Goal: Use online tool/utility: Utilize a website feature to perform a specific function

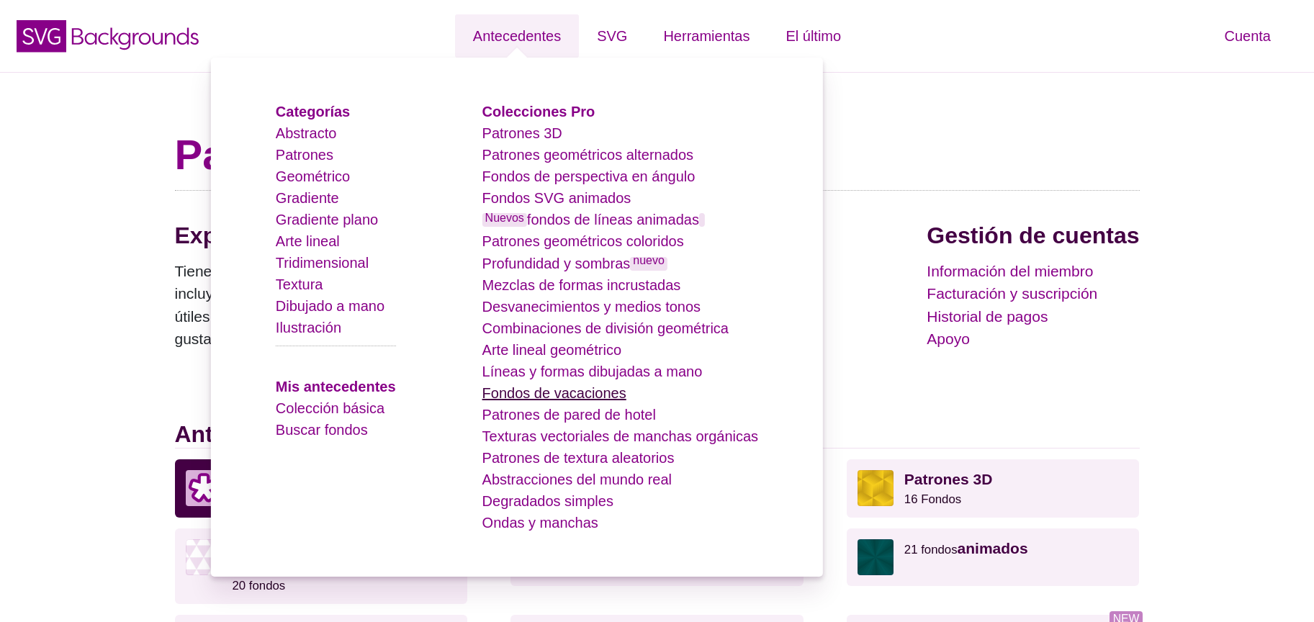
click at [565, 400] on font "Fondos de vacaciones" at bounding box center [555, 393] width 144 height 16
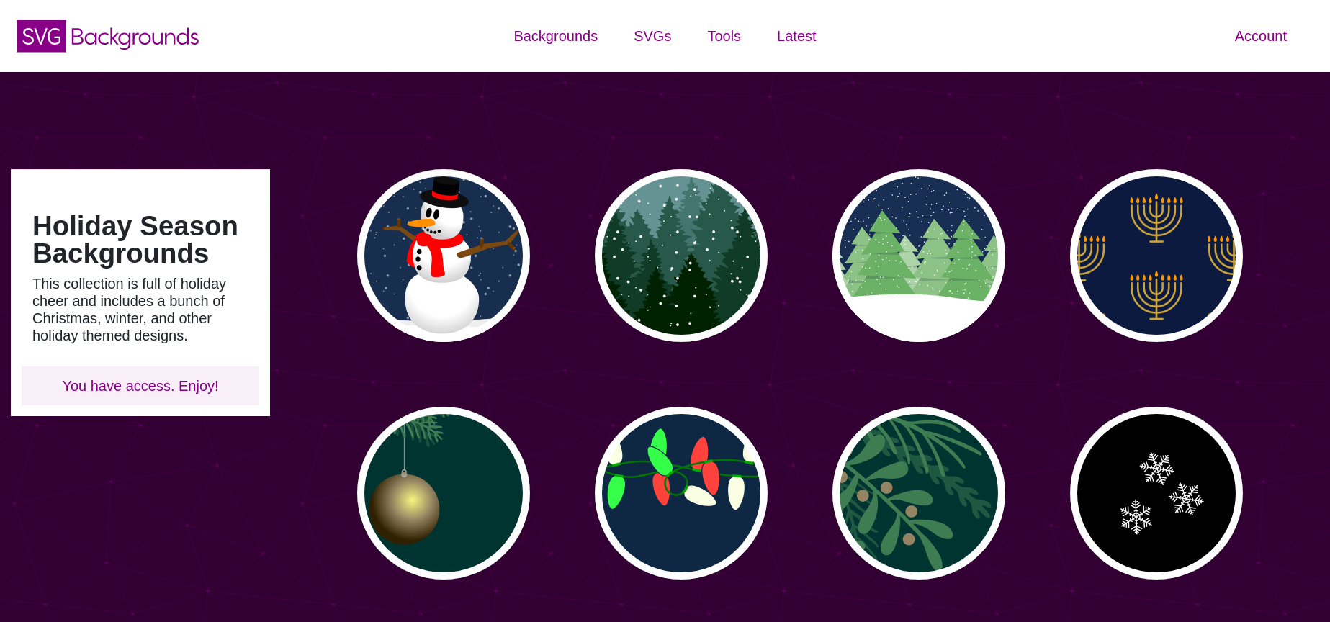
type input "#450057"
type input "#FFFFFF"
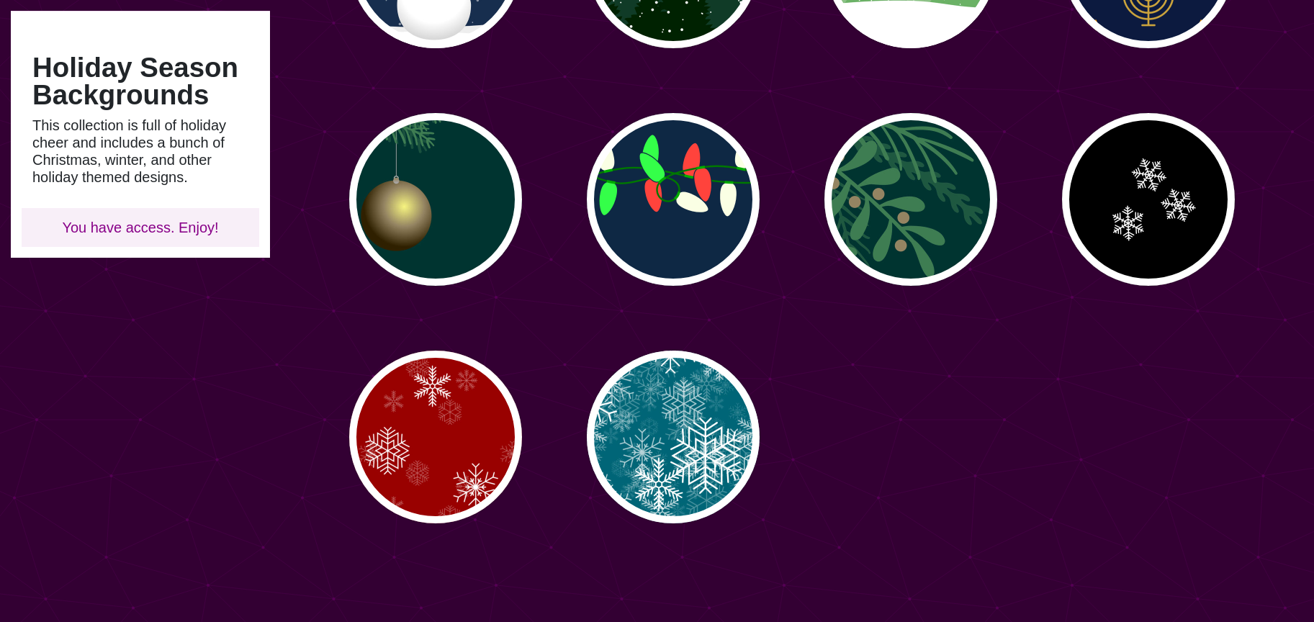
scroll to position [295, 0]
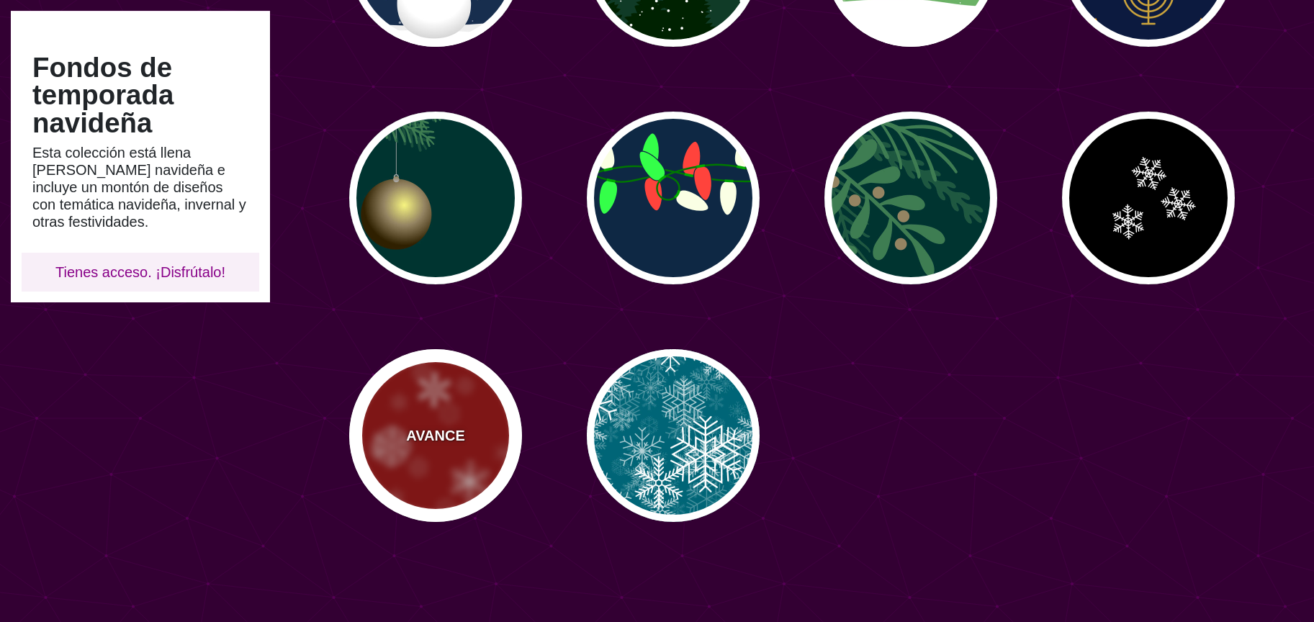
click at [471, 439] on div "AVANCE" at bounding box center [435, 435] width 173 height 173
type input "#990000"
type input "0"
type input "3"
type input "0.4"
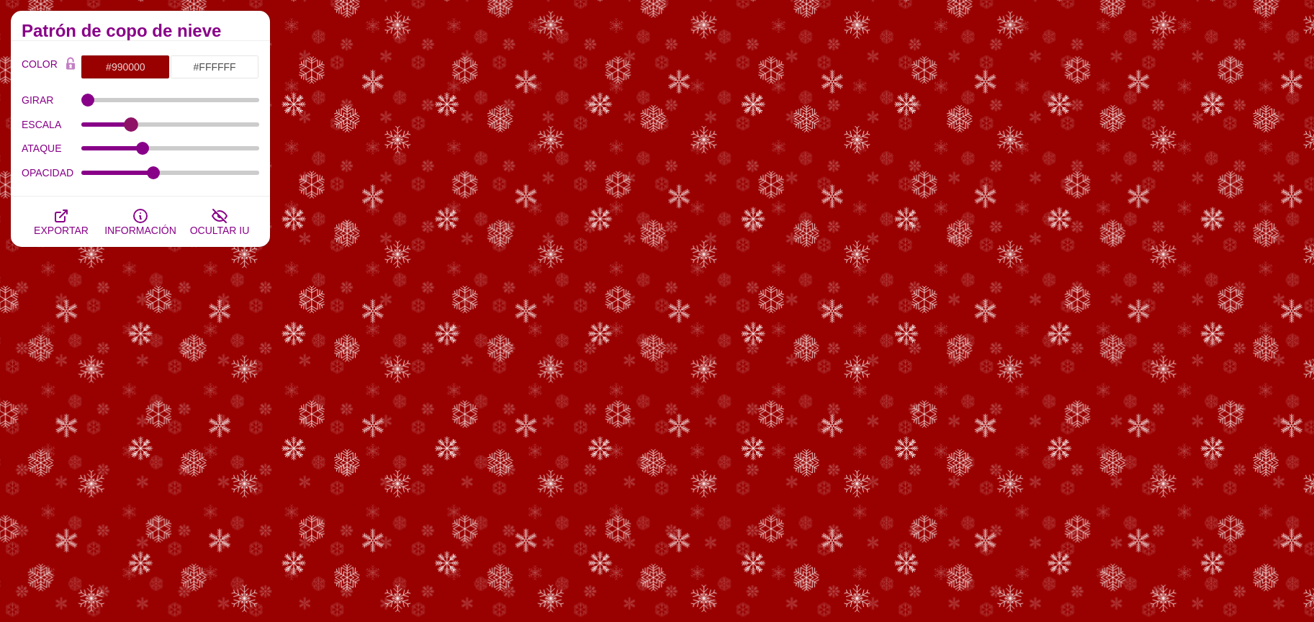
drag, startPoint x: 251, startPoint y: 126, endPoint x: 130, endPoint y: 135, distance: 120.6
type input "0.3"
click at [130, 127] on input "ESCALA" at bounding box center [170, 125] width 179 height 6
click at [109, 72] on input "#990000" at bounding box center [125, 67] width 89 height 24
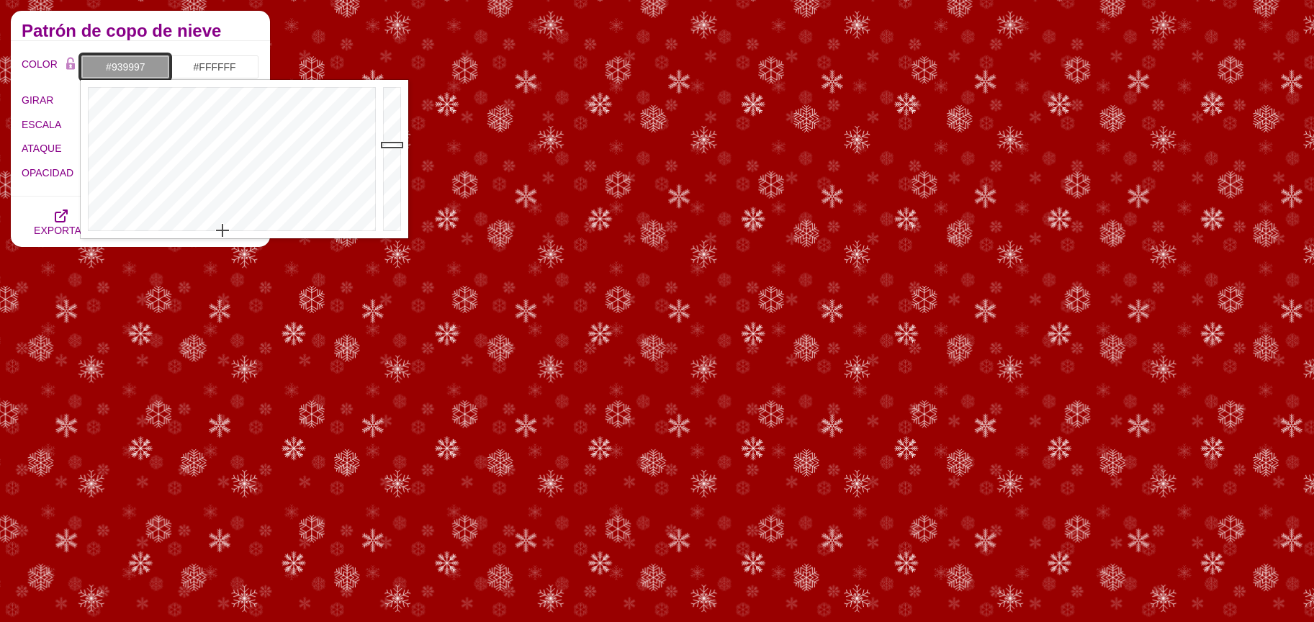
drag, startPoint x: 211, startPoint y: 220, endPoint x: 225, endPoint y: 248, distance: 31.9
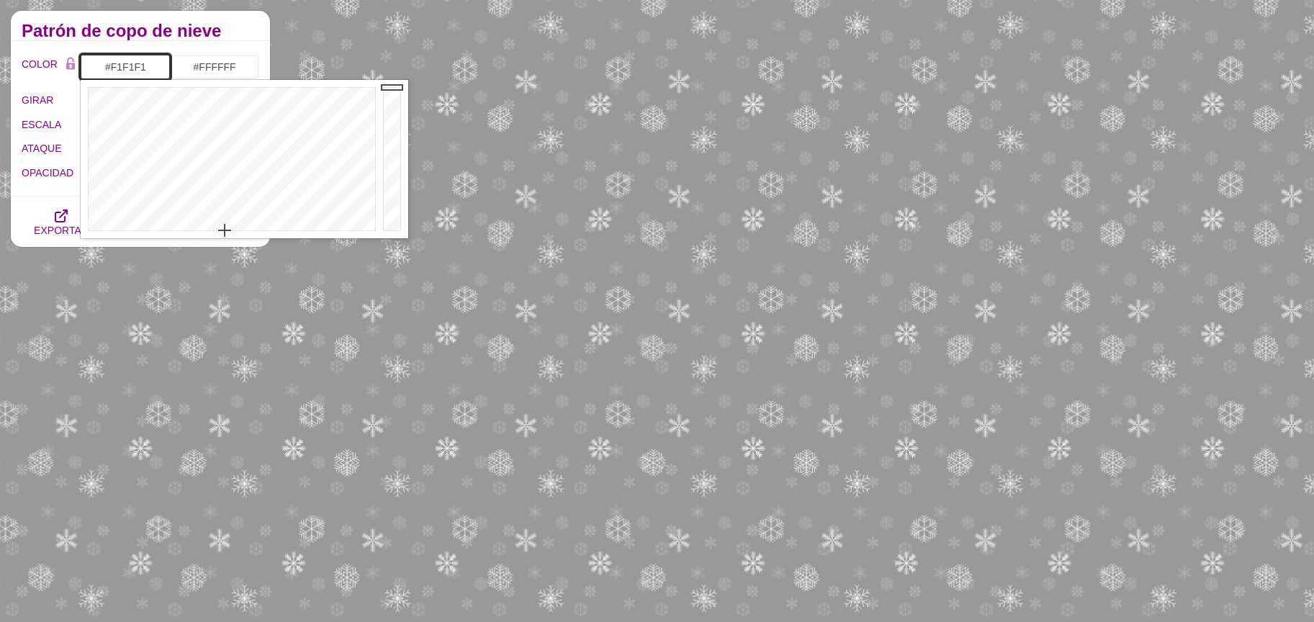
type input "#FFFFFF"
drag, startPoint x: 381, startPoint y: 79, endPoint x: 387, endPoint y: 53, distance: 26.6
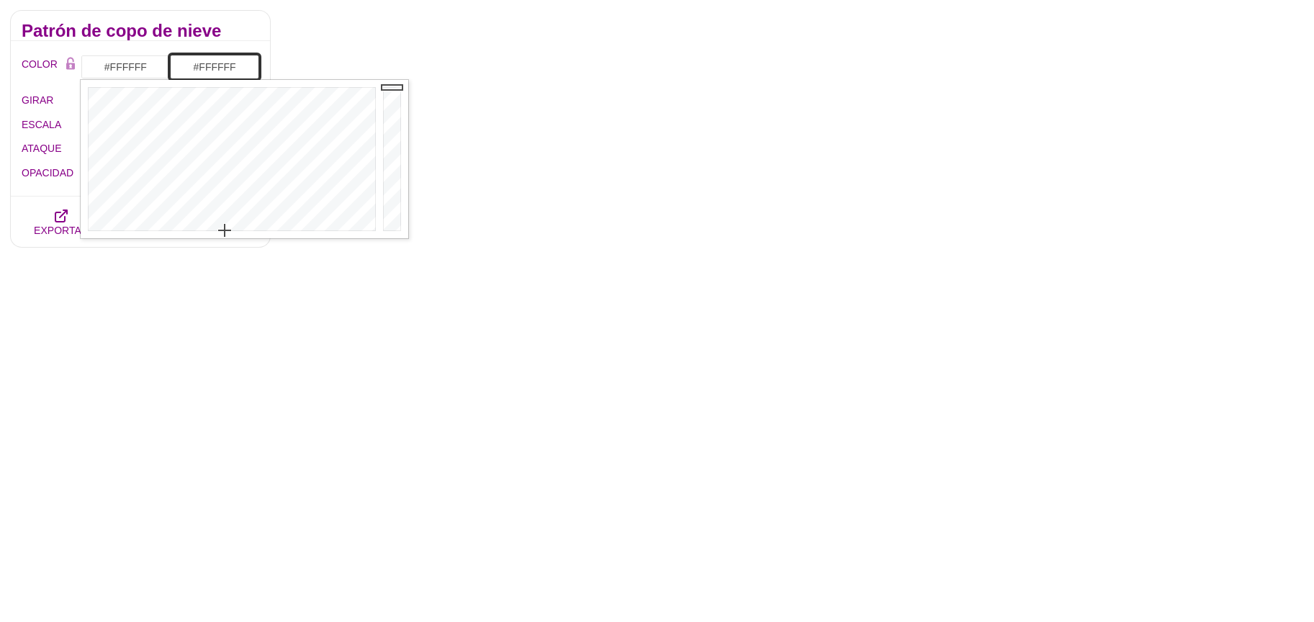
click at [201, 72] on input "#FFFFFF" at bounding box center [214, 67] width 89 height 24
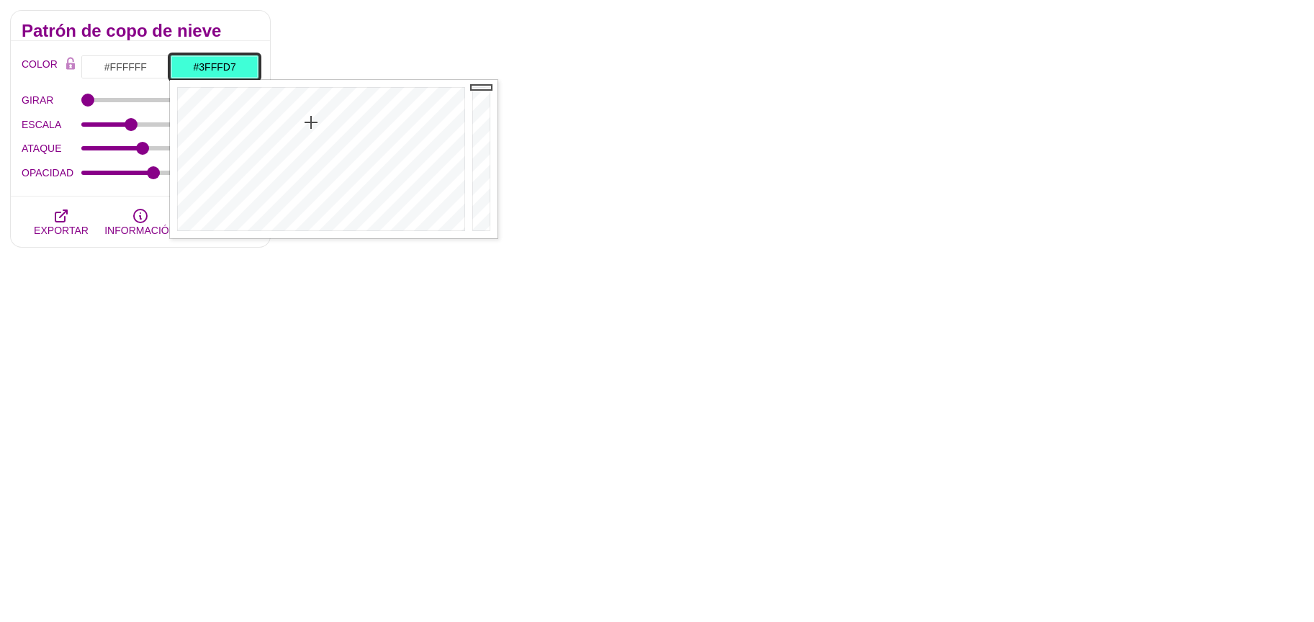
click at [311, 122] on div at bounding box center [319, 159] width 299 height 158
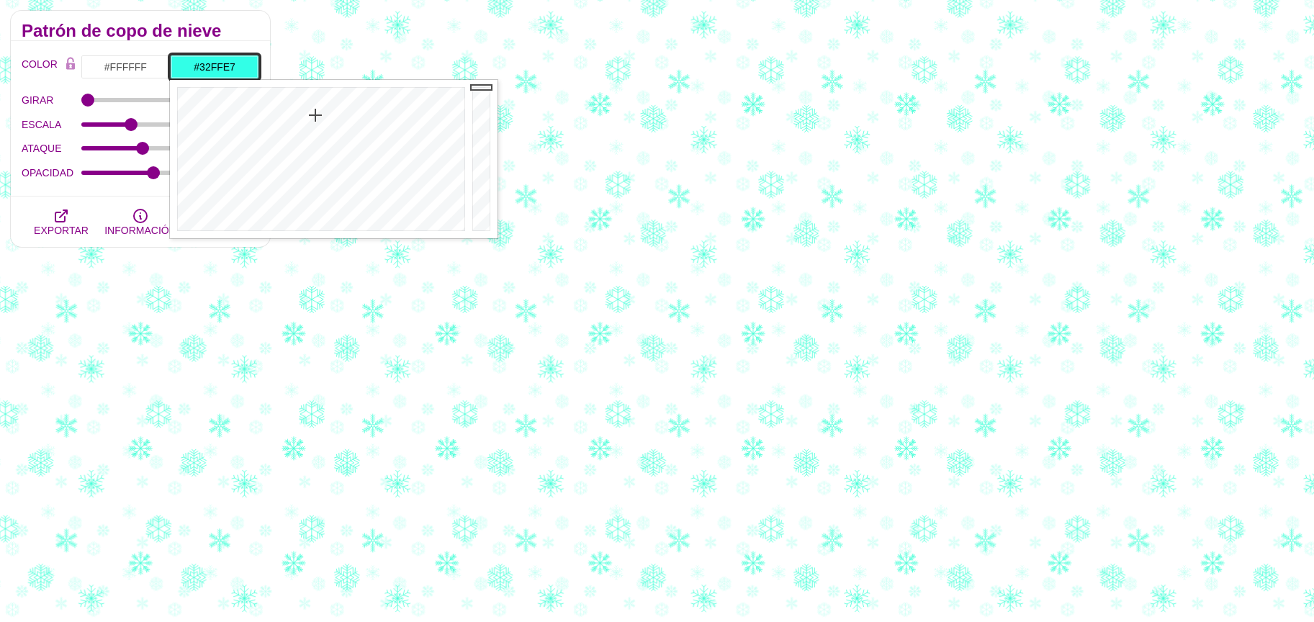
click at [315, 115] on div at bounding box center [319, 159] width 299 height 158
click at [316, 102] on div at bounding box center [319, 159] width 299 height 158
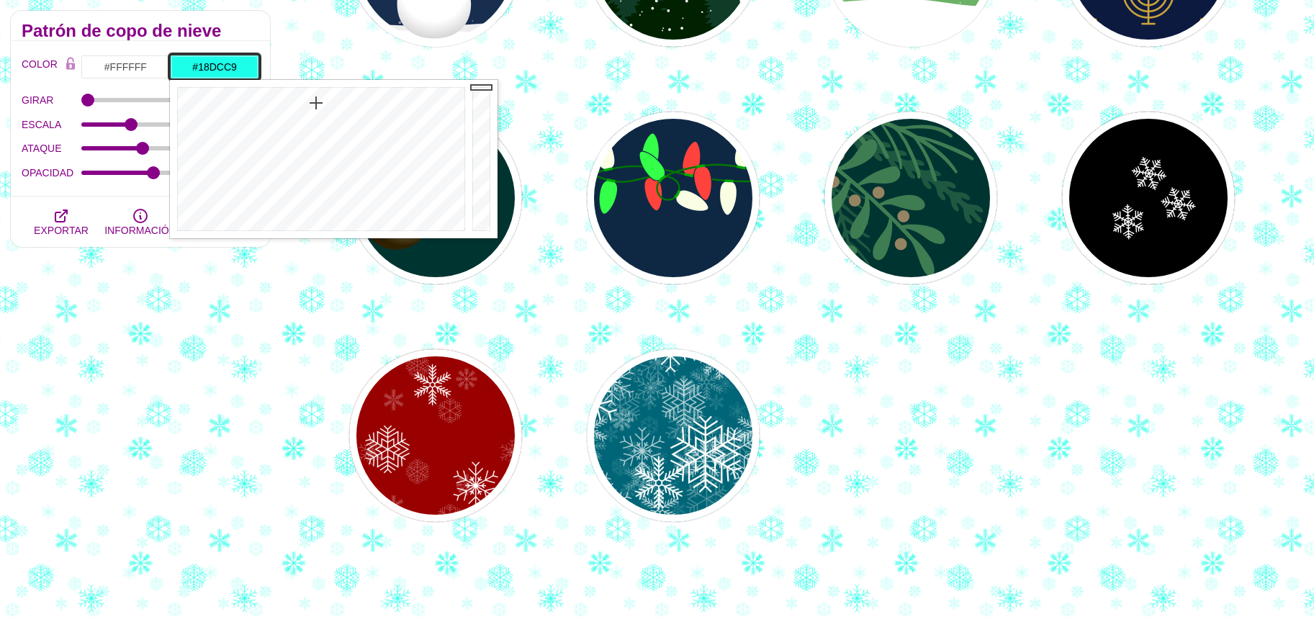
click at [488, 106] on div at bounding box center [483, 159] width 29 height 158
click at [486, 114] on div at bounding box center [483, 159] width 29 height 158
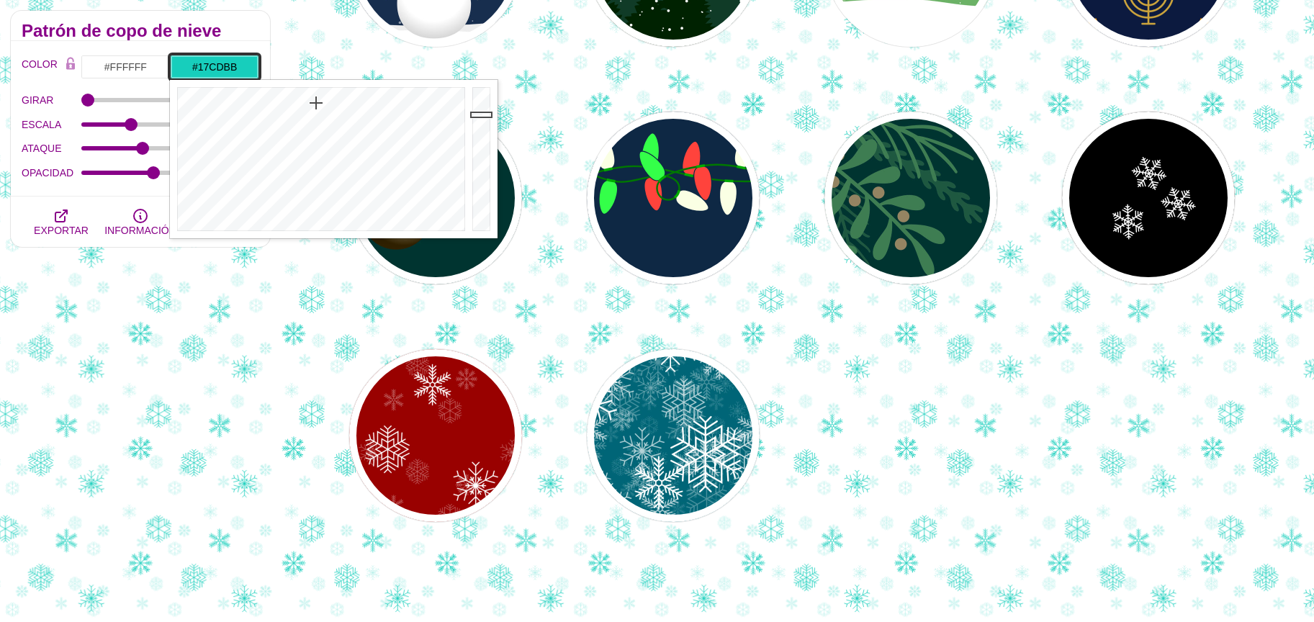
click at [485, 115] on div at bounding box center [483, 159] width 29 height 158
type input "#15BCAB"
click at [480, 124] on div at bounding box center [483, 159] width 29 height 158
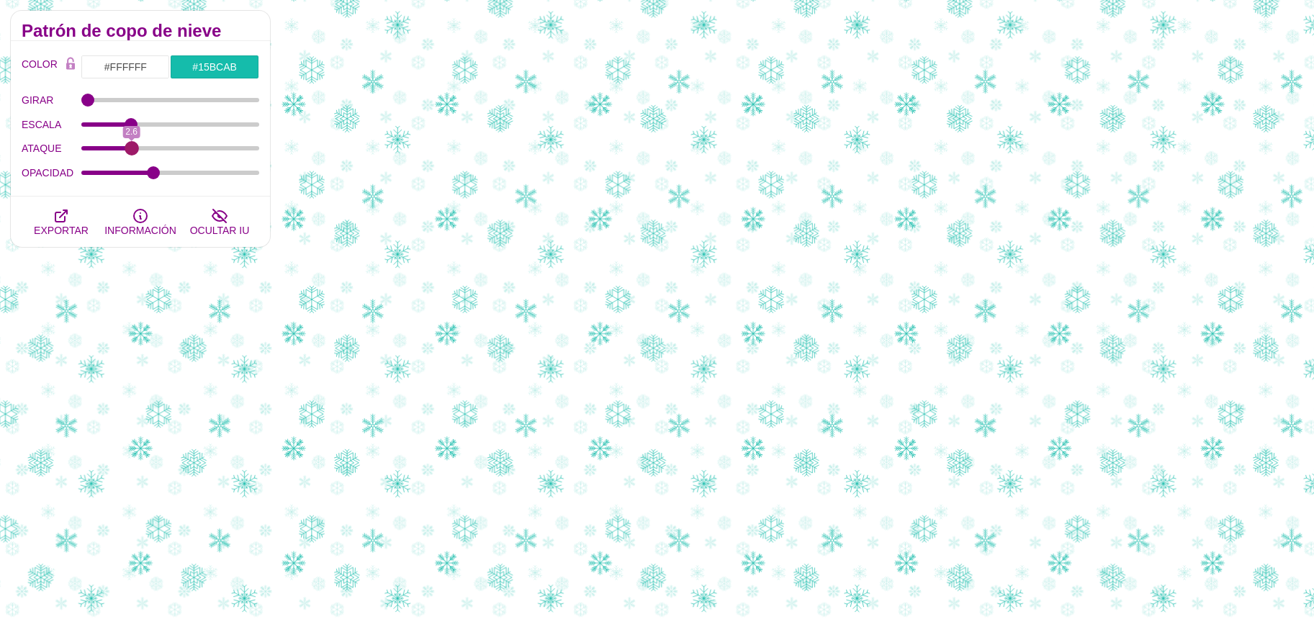
drag, startPoint x: 143, startPoint y: 148, endPoint x: 130, endPoint y: 152, distance: 13.5
type input "2.6"
click at [130, 151] on input "ATAQUE" at bounding box center [170, 148] width 179 height 6
drag, startPoint x: 153, startPoint y: 171, endPoint x: 133, endPoint y: 186, distance: 24.2
type input "0.28"
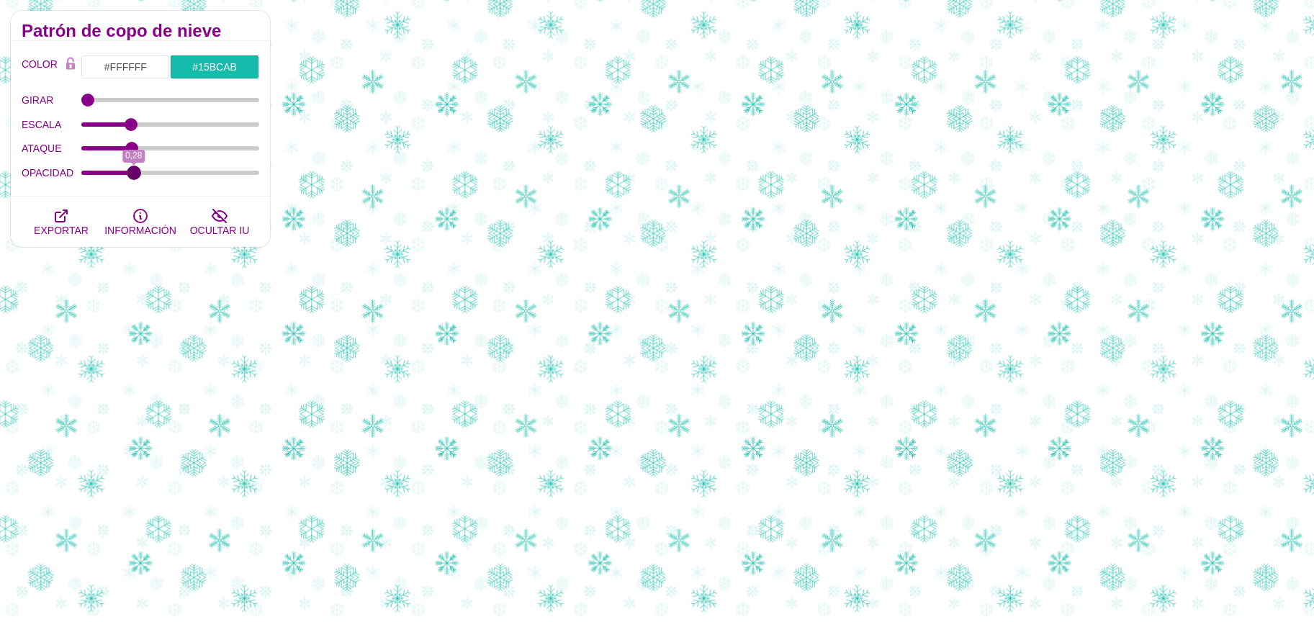
click at [133, 176] on input "OPACIDAD" at bounding box center [170, 173] width 179 height 6
click at [206, 71] on input "#15BCAB" at bounding box center [214, 67] width 89 height 24
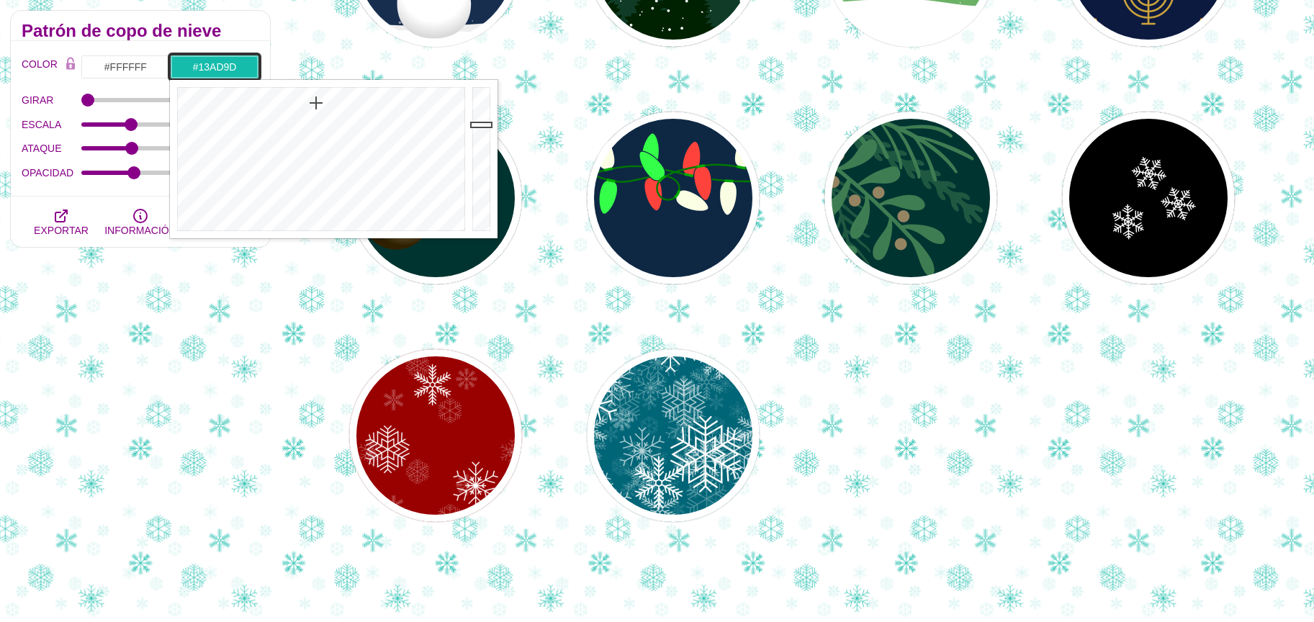
click at [485, 133] on div at bounding box center [483, 159] width 29 height 158
type input "#119A8C"
click at [485, 143] on div at bounding box center [483, 159] width 29 height 158
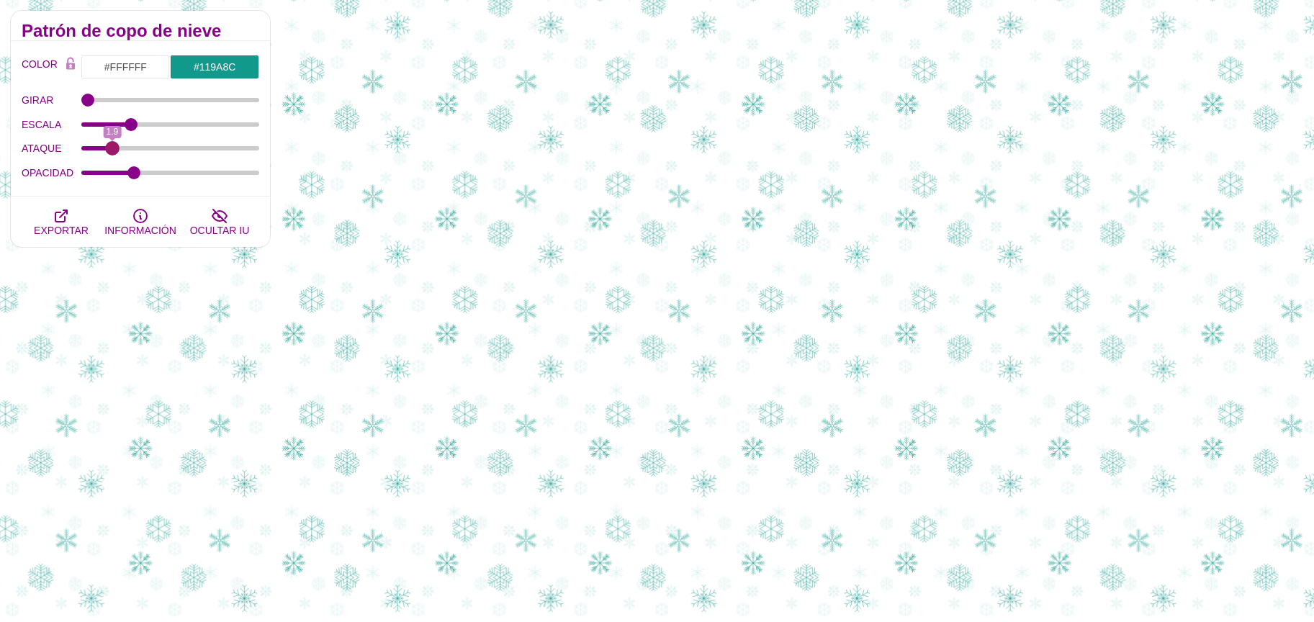
drag, startPoint x: 133, startPoint y: 149, endPoint x: 112, endPoint y: 151, distance: 21.0
type input "1.9"
click at [112, 151] on input "ATAQUE" at bounding box center [170, 148] width 179 height 6
click at [219, 70] on input "#119A8C" at bounding box center [214, 67] width 89 height 24
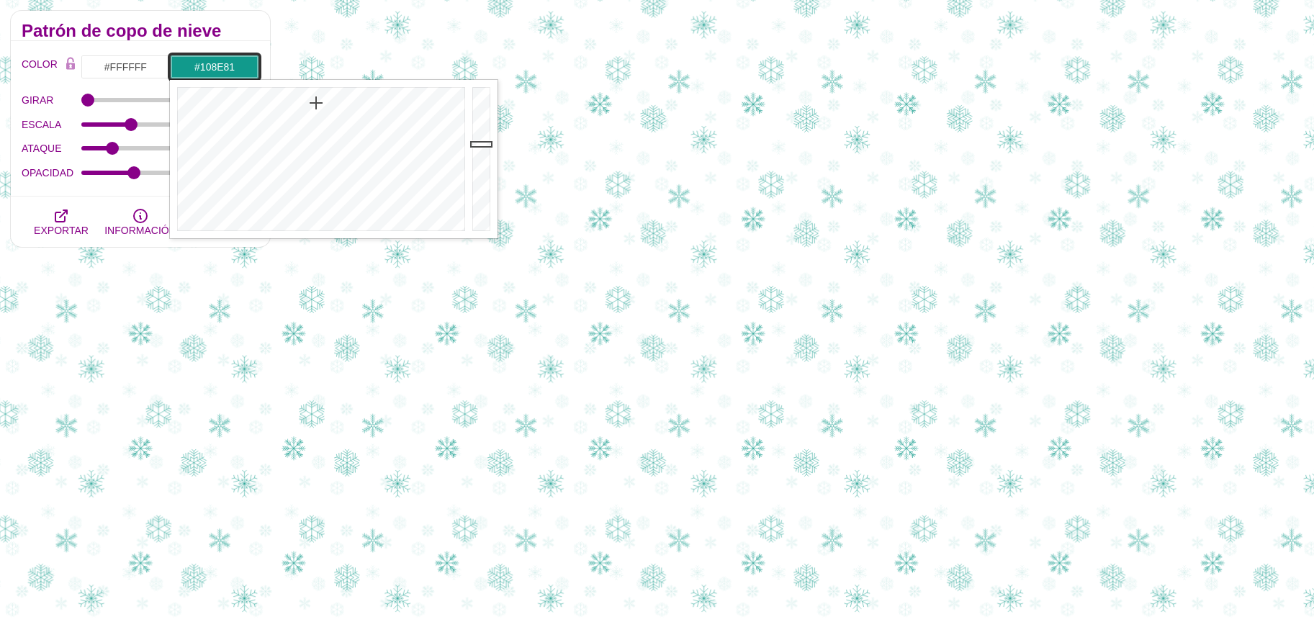
click at [470, 150] on div at bounding box center [483, 159] width 29 height 158
click at [480, 165] on div at bounding box center [483, 159] width 29 height 158
click at [477, 139] on div at bounding box center [483, 159] width 29 height 158
click at [480, 148] on div at bounding box center [483, 159] width 29 height 158
type input "#13AE9F"
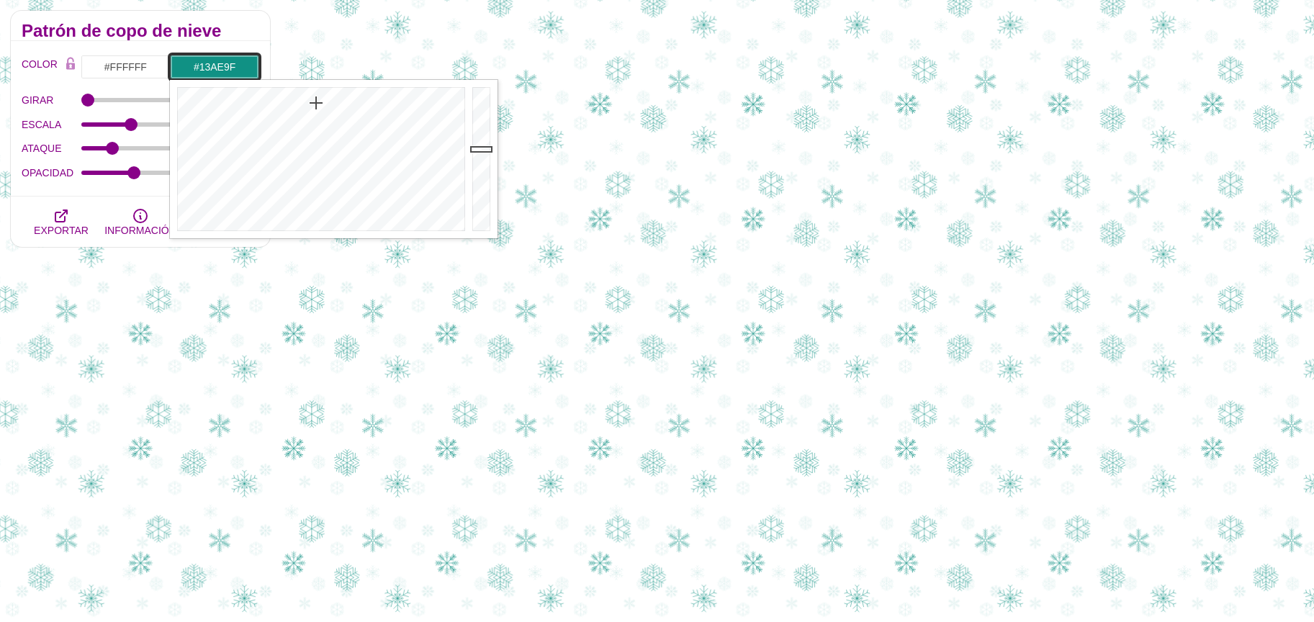
click at [478, 132] on div at bounding box center [483, 159] width 29 height 158
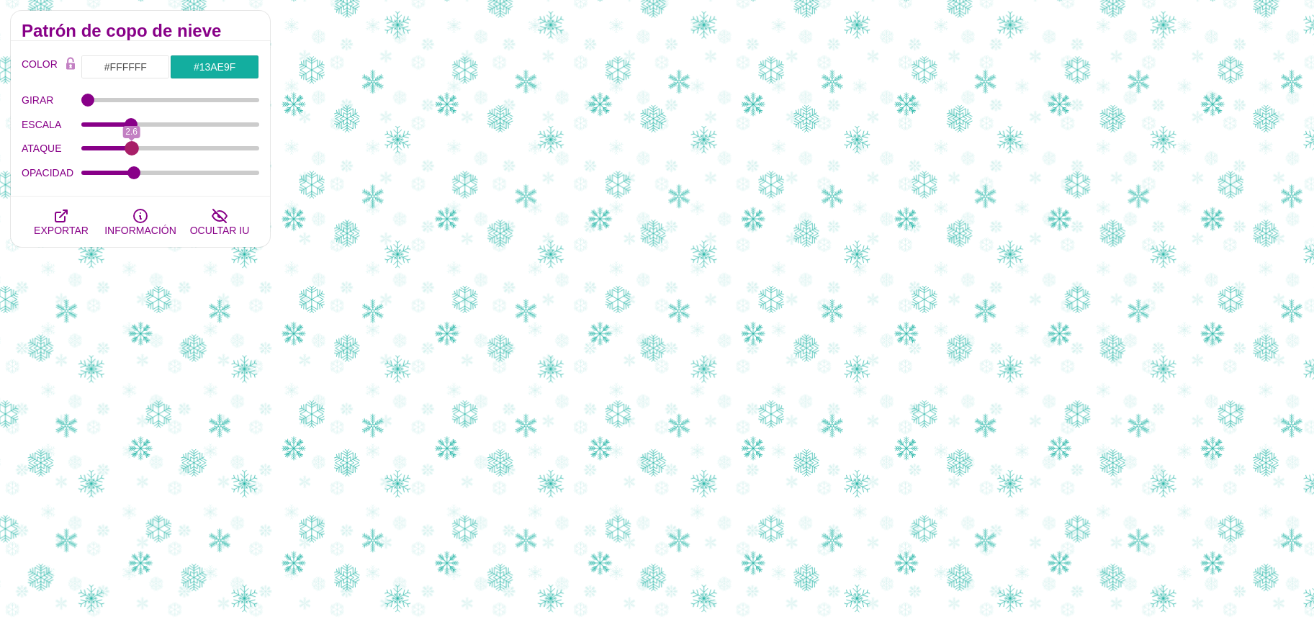
drag, startPoint x: 108, startPoint y: 150, endPoint x: 132, endPoint y: 161, distance: 26.4
type input "2.6"
click at [132, 151] on input "ATAQUE" at bounding box center [170, 148] width 179 height 6
click at [132, 125] on input "ESCALA" at bounding box center [170, 125] width 179 height 6
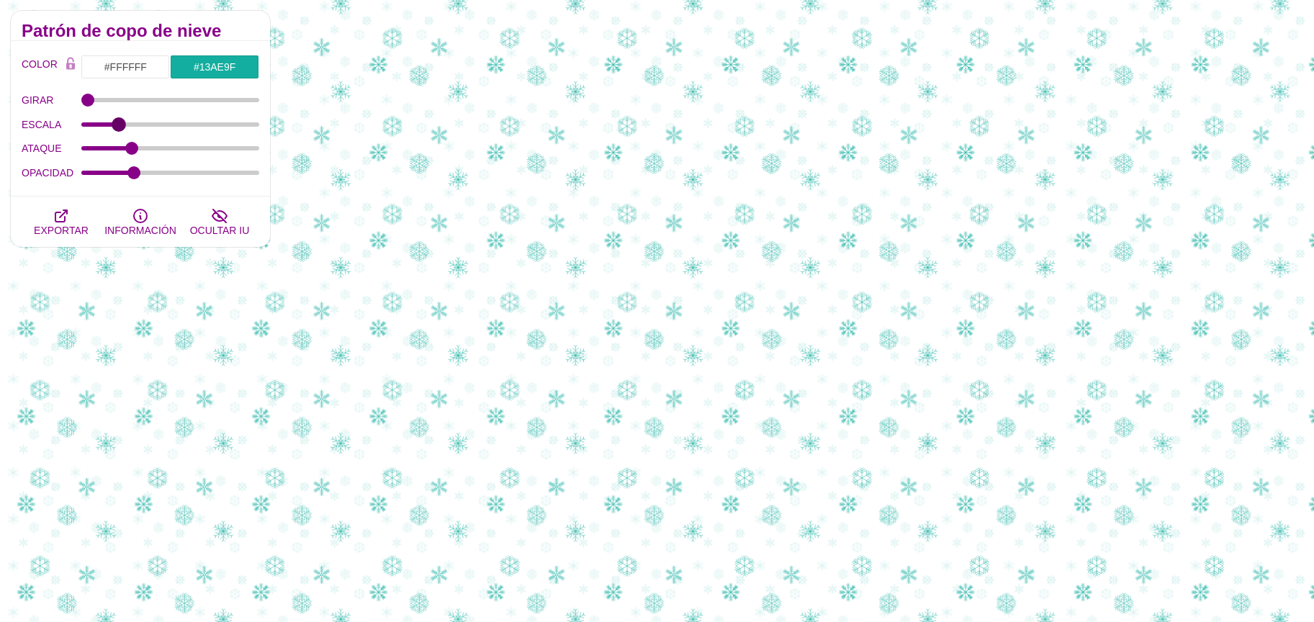
click at [119, 126] on input "ESCALA" at bounding box center [170, 125] width 179 height 6
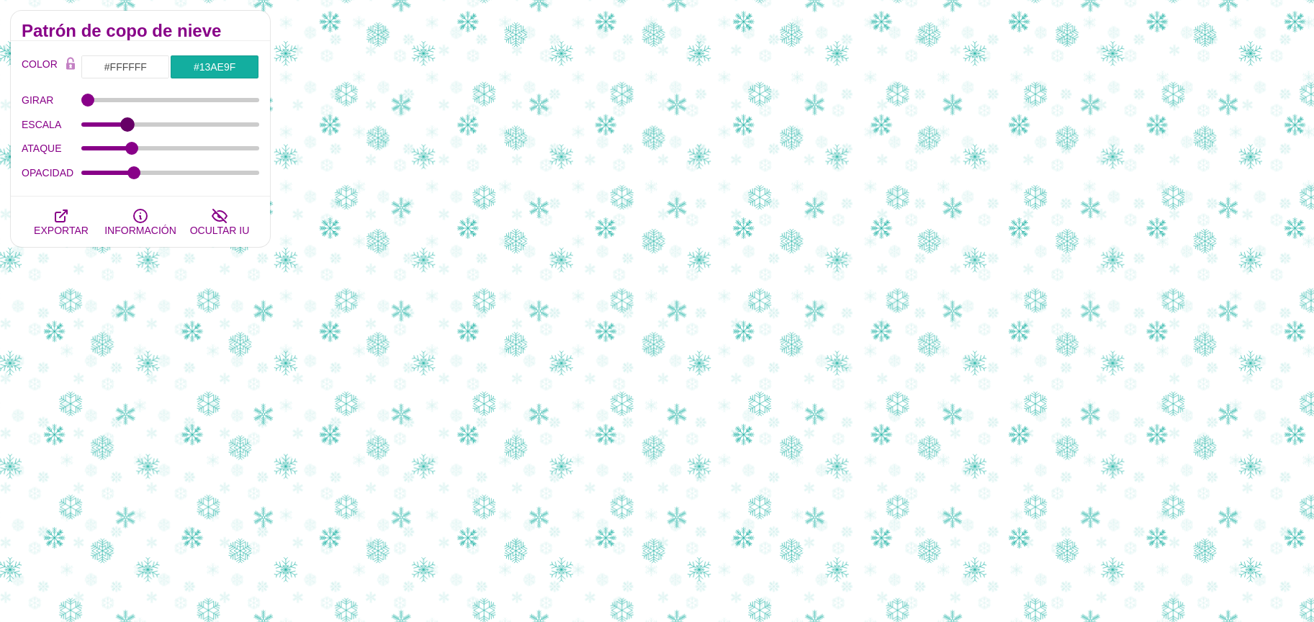
click at [127, 125] on input "ESCALA" at bounding box center [170, 125] width 179 height 6
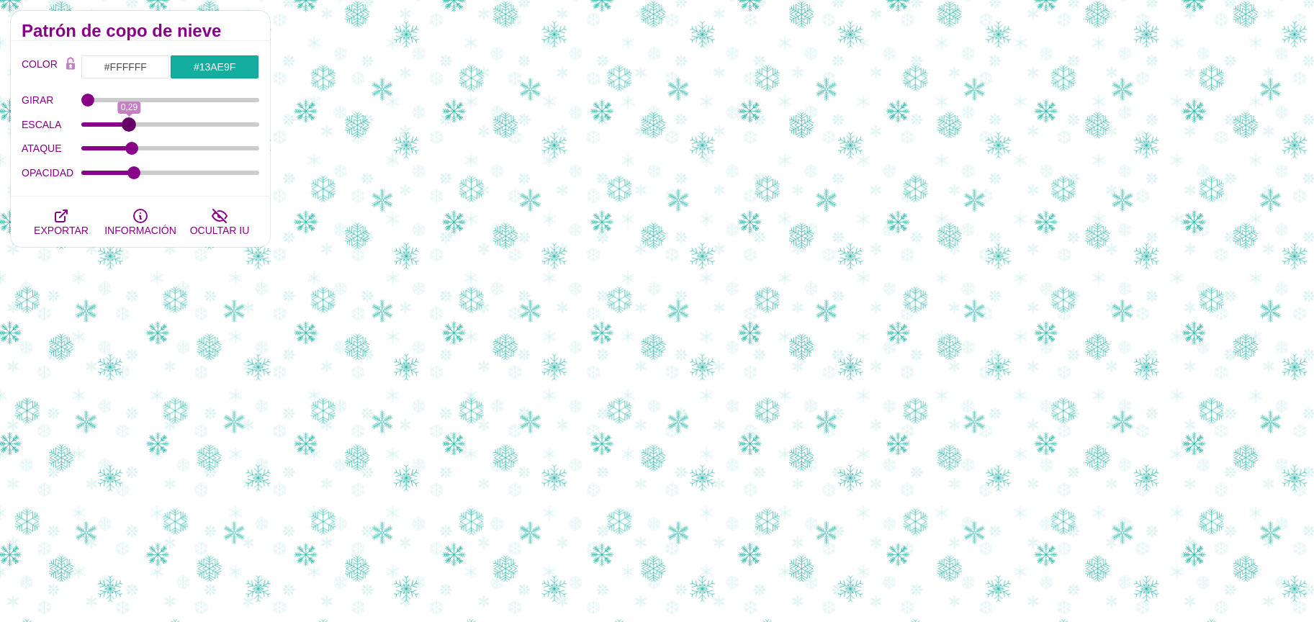
type input "0.3"
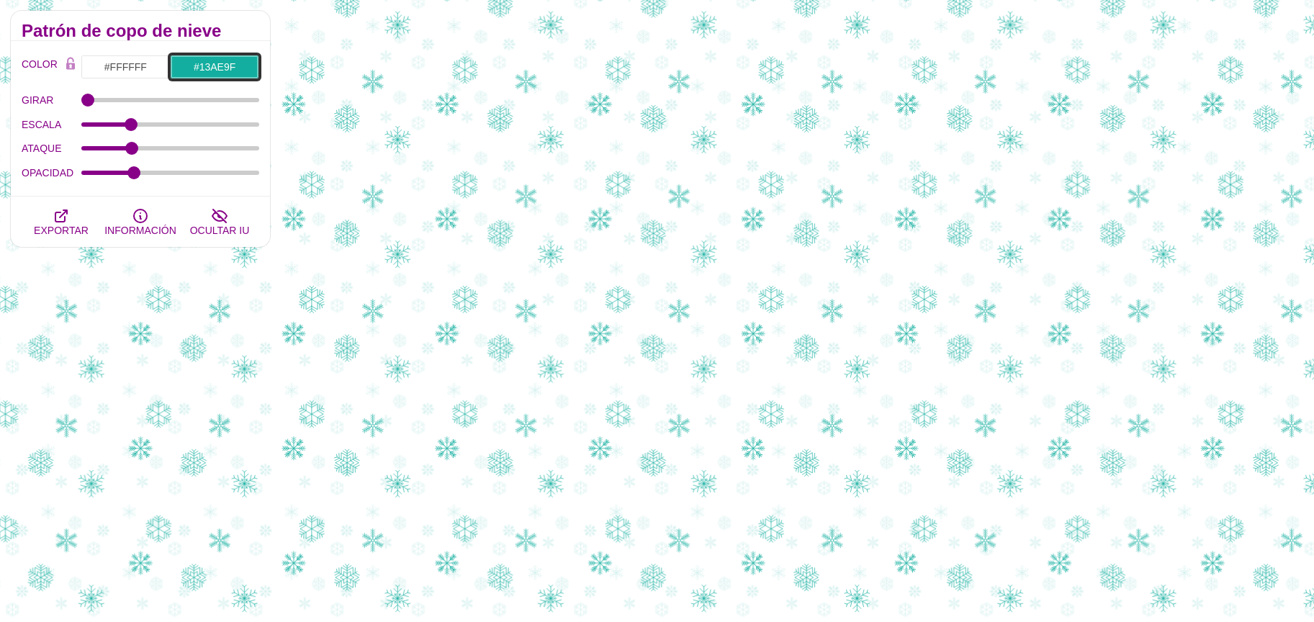
click at [228, 71] on input "#13AE9F" at bounding box center [214, 67] width 89 height 24
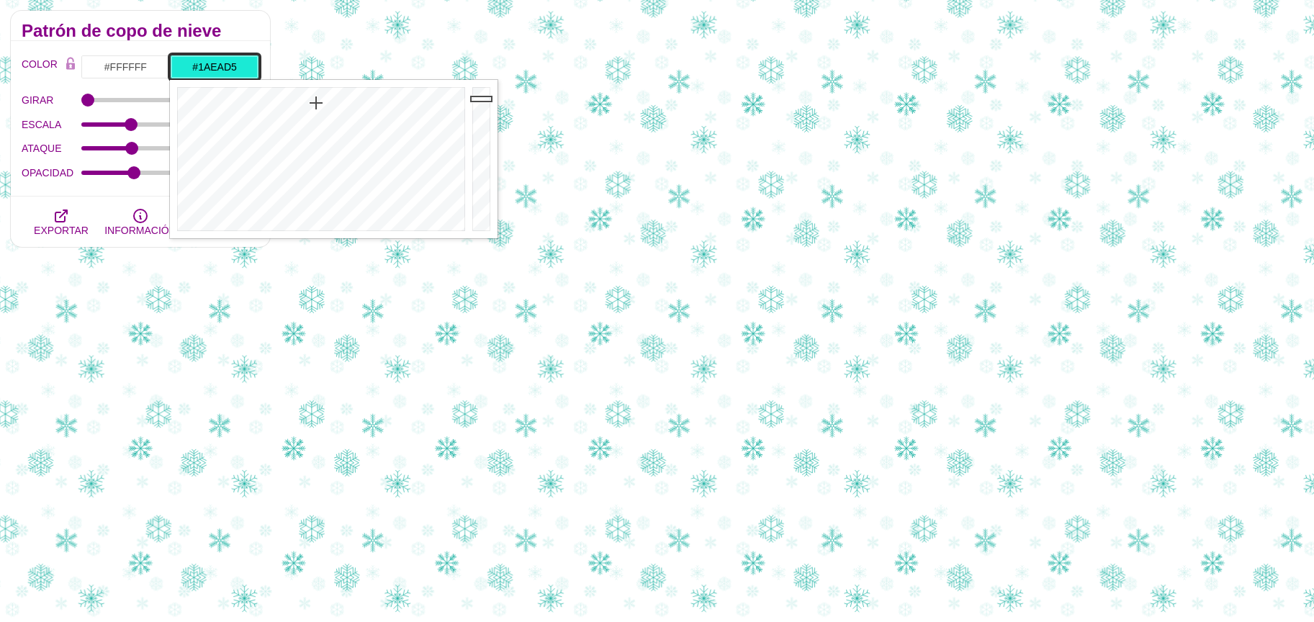
click at [480, 98] on div at bounding box center [483, 159] width 29 height 158
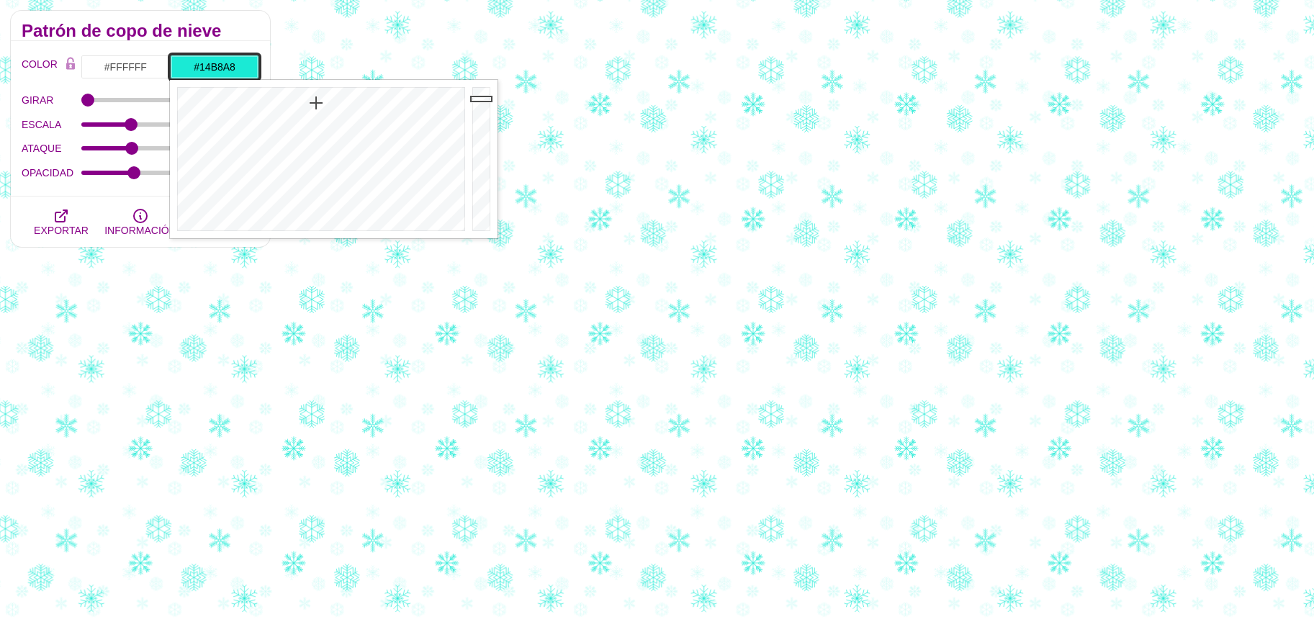
drag, startPoint x: 486, startPoint y: 125, endPoint x: 486, endPoint y: 149, distance: 23.8
click at [486, 126] on div at bounding box center [483, 159] width 29 height 158
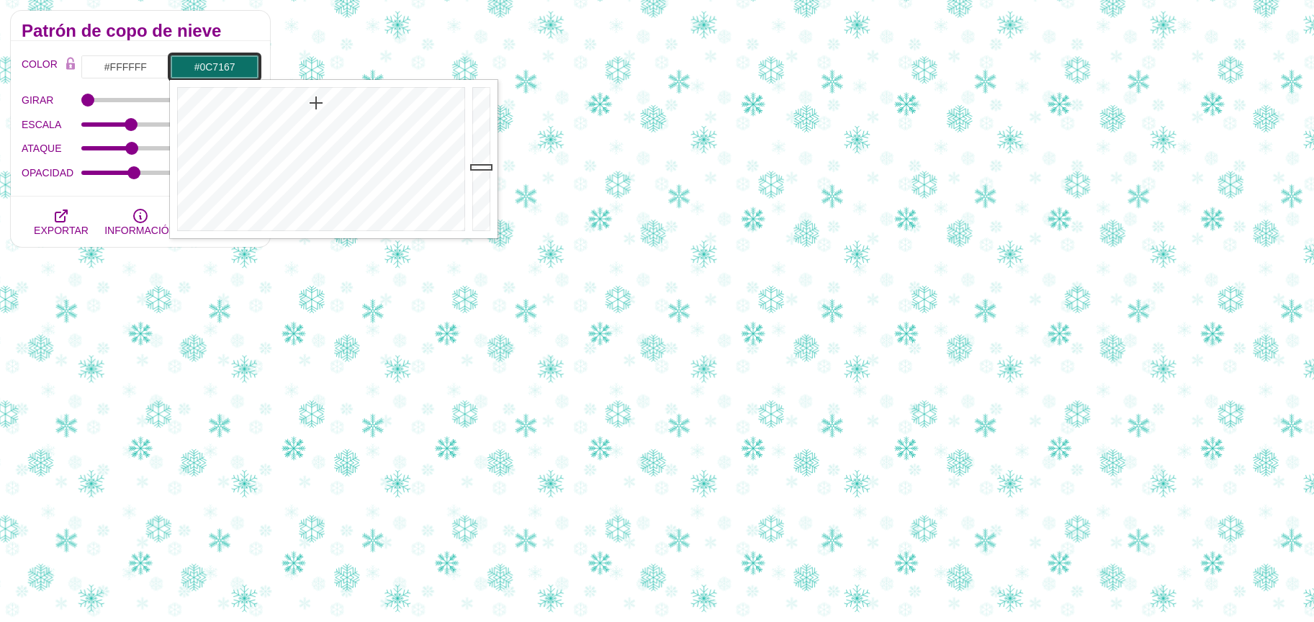
click at [473, 166] on div at bounding box center [483, 159] width 29 height 158
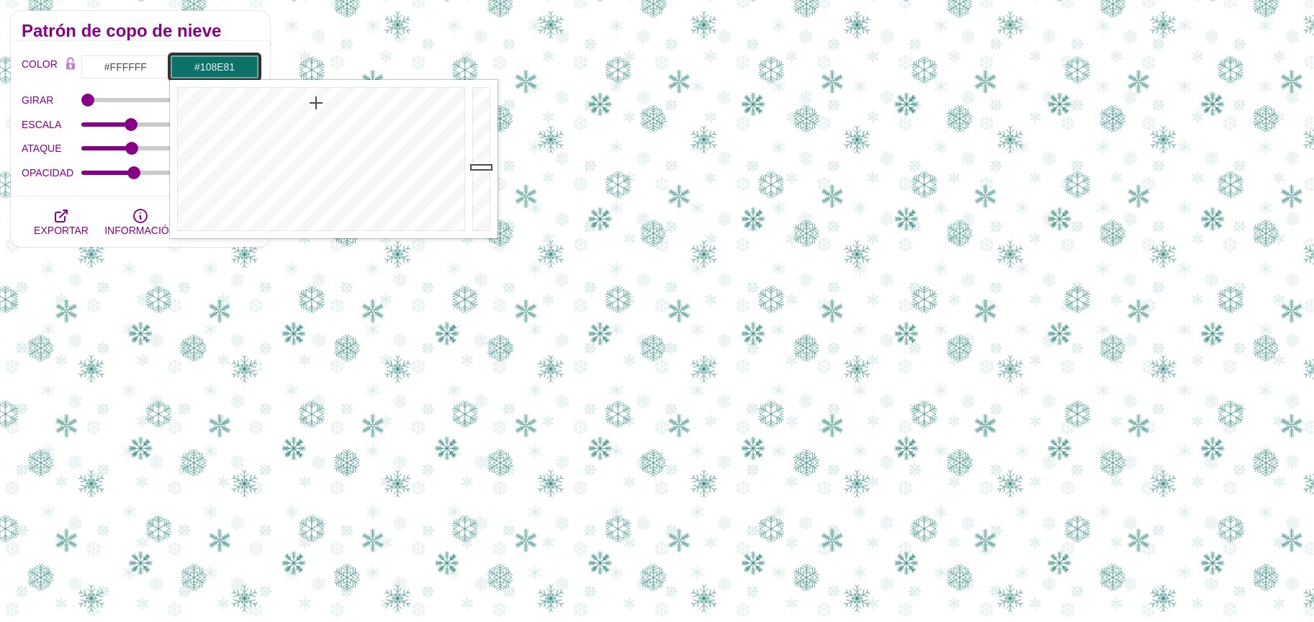
click at [478, 150] on div at bounding box center [483, 159] width 29 height 158
click at [408, 109] on div at bounding box center [319, 159] width 299 height 158
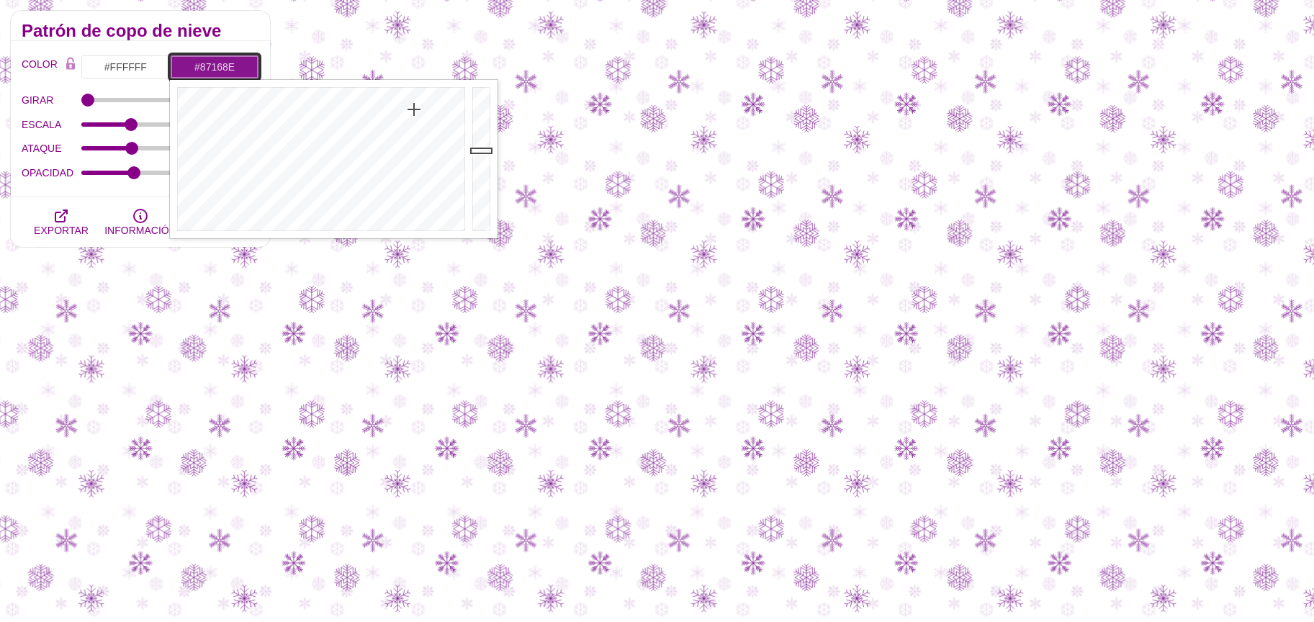
click at [414, 109] on div at bounding box center [319, 159] width 299 height 158
click at [413, 93] on div at bounding box center [319, 159] width 299 height 158
click at [480, 101] on div at bounding box center [483, 159] width 29 height 158
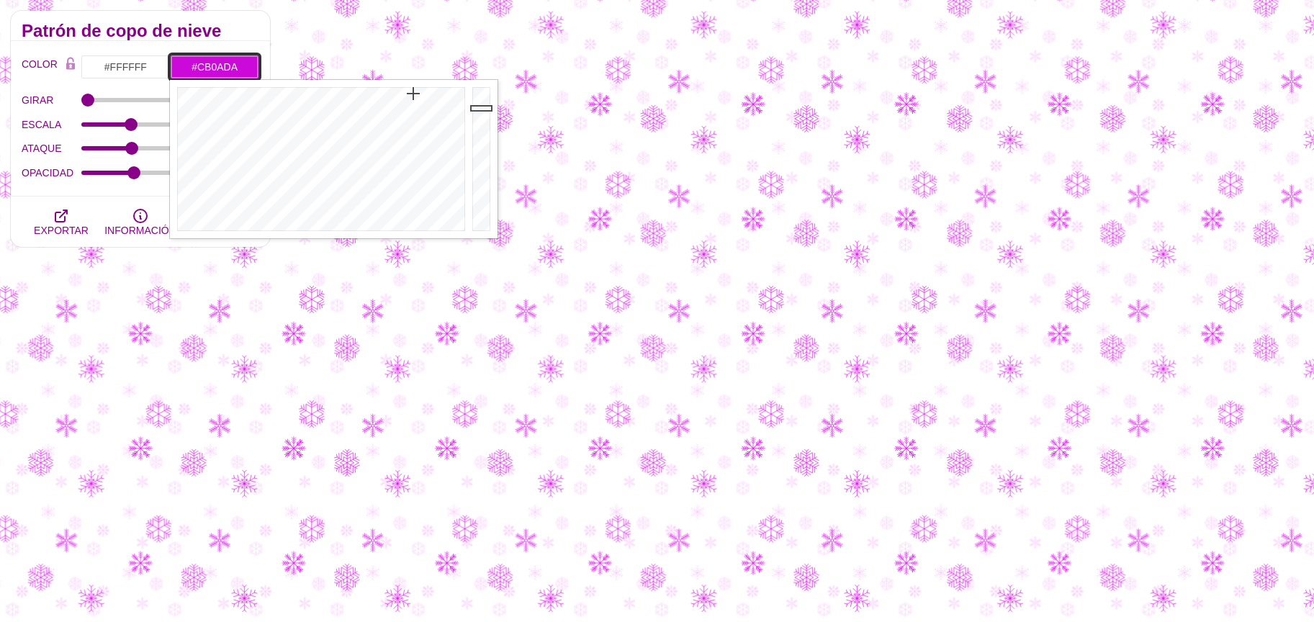
click at [479, 107] on div at bounding box center [483, 159] width 29 height 158
click at [477, 125] on div at bounding box center [483, 159] width 29 height 158
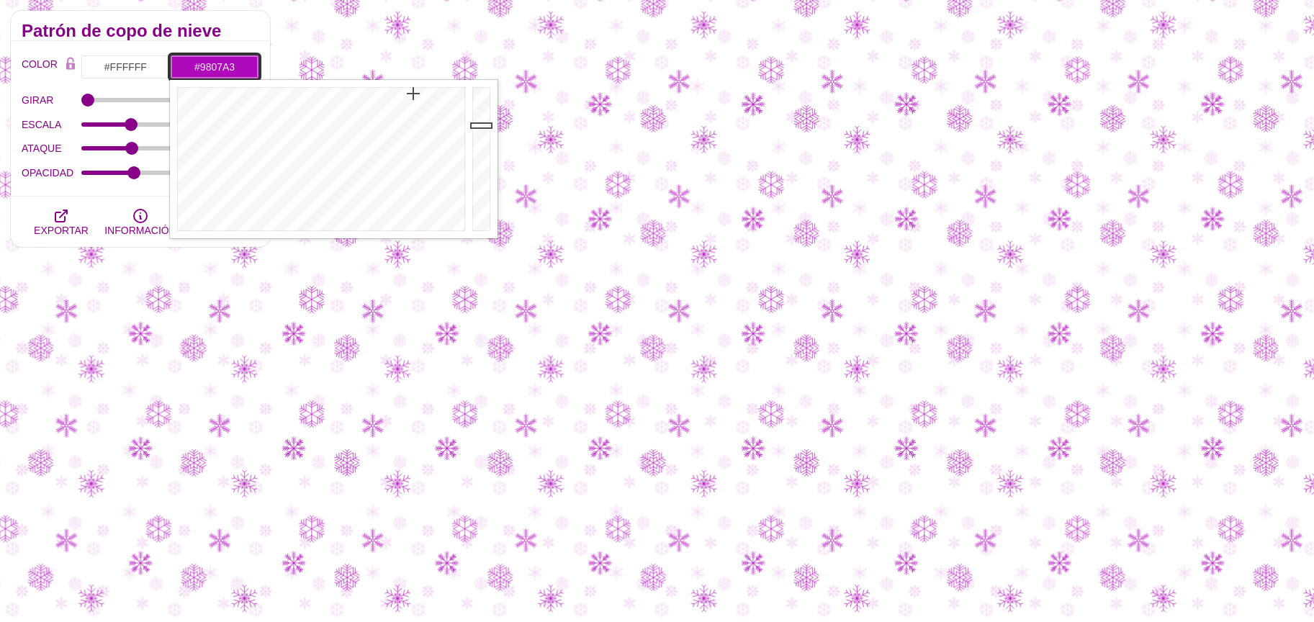
click at [470, 138] on div at bounding box center [483, 159] width 29 height 158
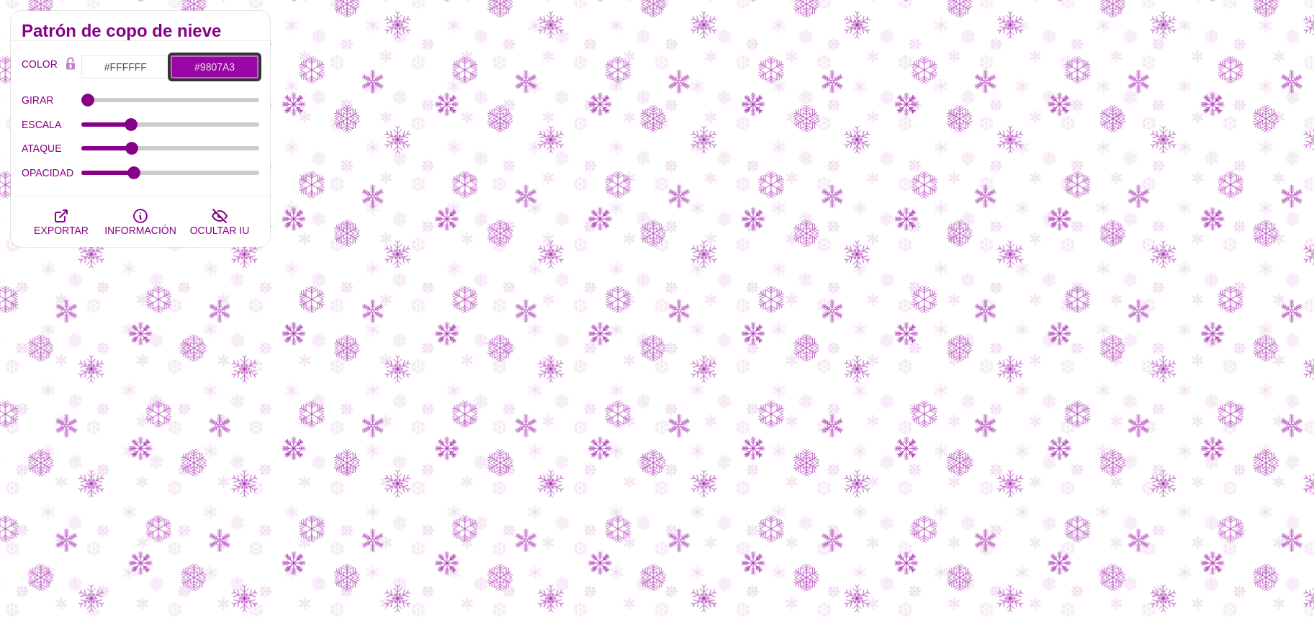
click at [204, 65] on input "#9807A3" at bounding box center [214, 67] width 89 height 24
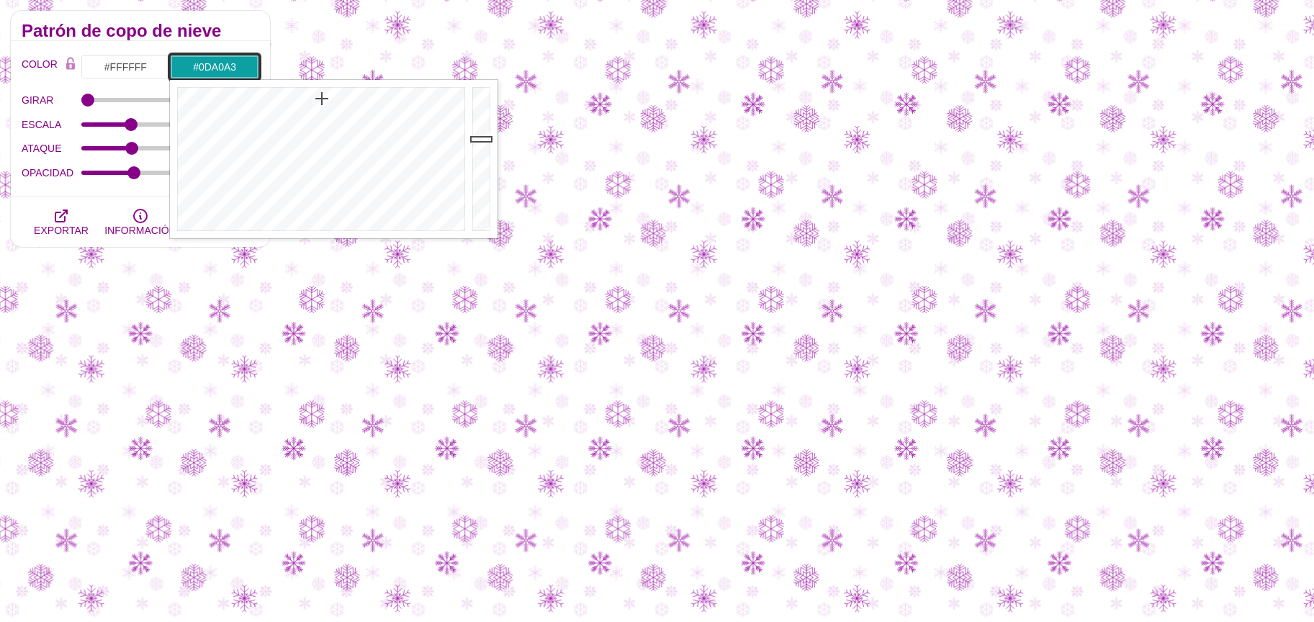
click at [322, 98] on div at bounding box center [319, 159] width 299 height 158
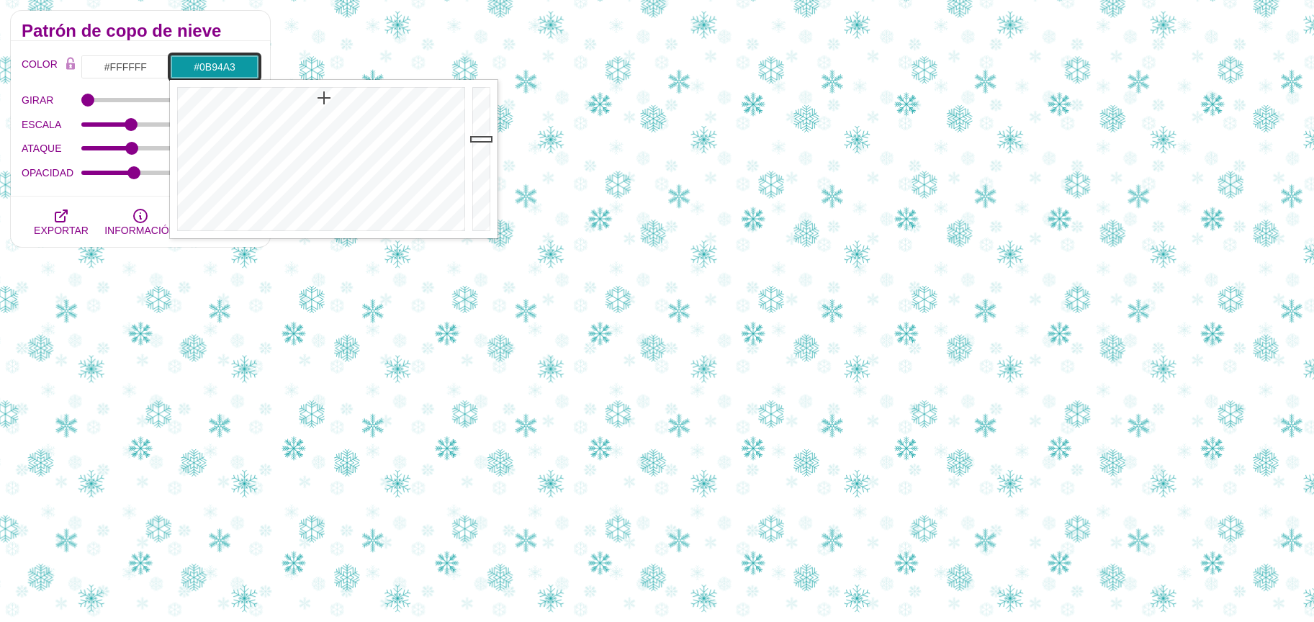
click at [326, 97] on div at bounding box center [319, 159] width 299 height 158
click at [324, 95] on div at bounding box center [319, 159] width 299 height 158
click at [327, 94] on div at bounding box center [319, 159] width 299 height 158
click at [329, 94] on div at bounding box center [319, 159] width 299 height 158
click at [483, 97] on div at bounding box center [483, 159] width 29 height 158
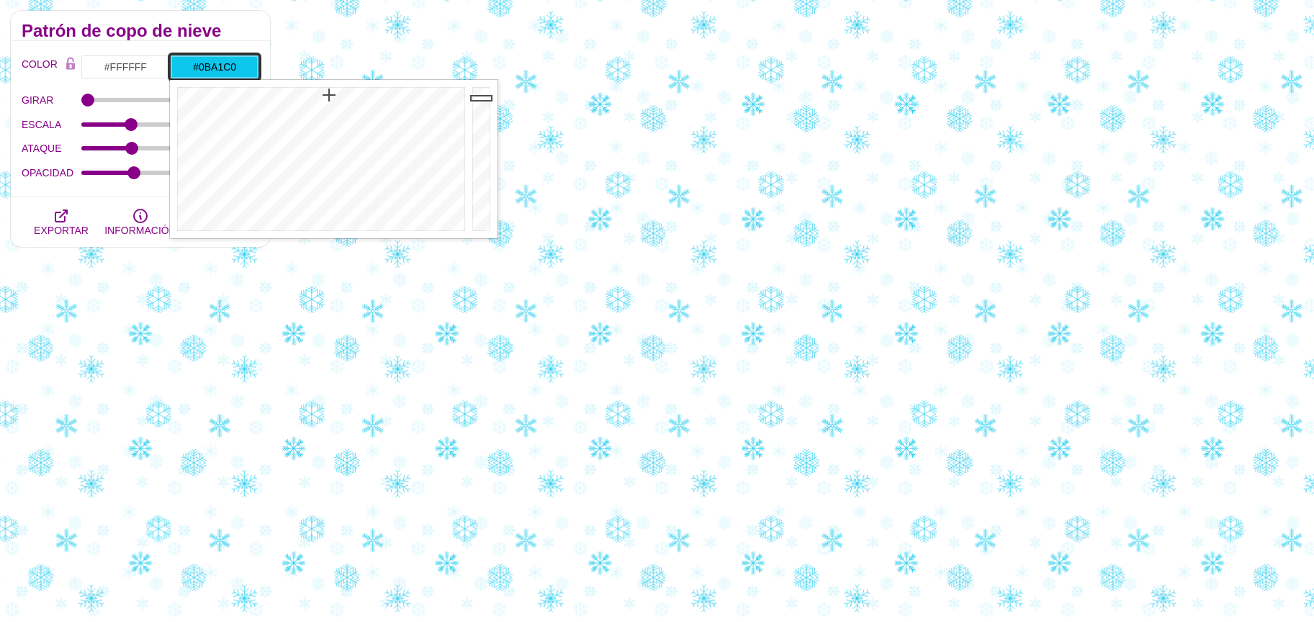
click at [474, 122] on div at bounding box center [483, 159] width 29 height 158
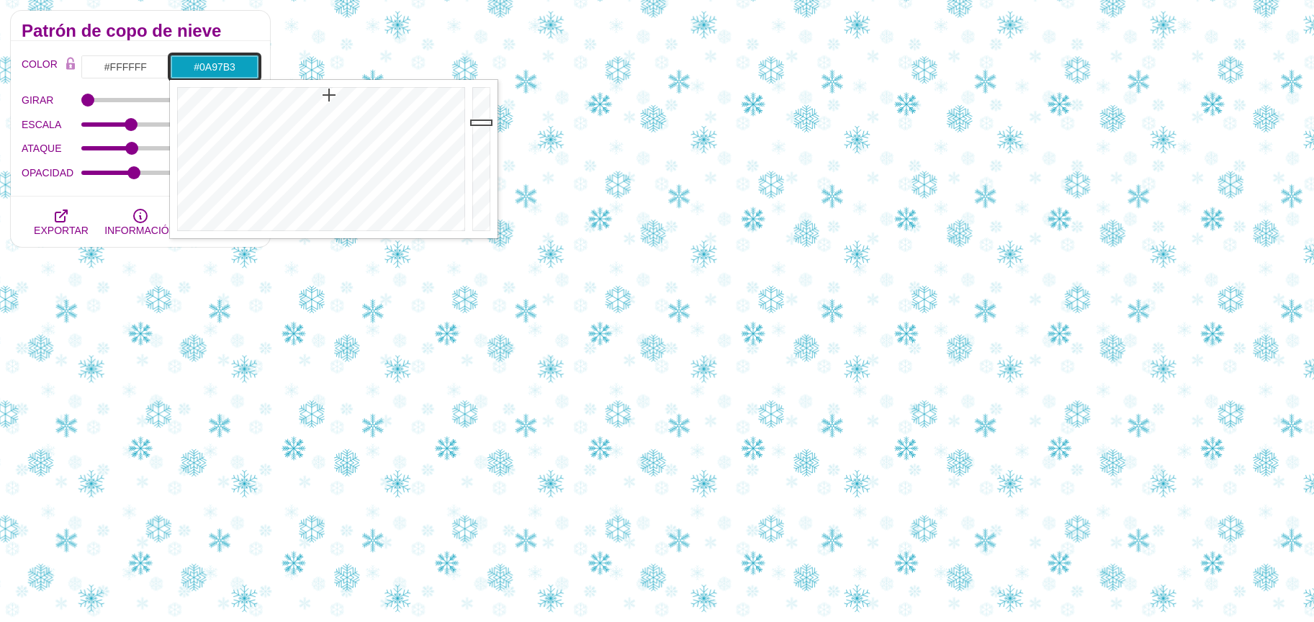
click at [472, 129] on div at bounding box center [483, 159] width 29 height 158
click at [475, 135] on div at bounding box center [483, 159] width 29 height 158
click at [240, 73] on input "#098DA8" at bounding box center [214, 67] width 89 height 24
click at [480, 143] on div at bounding box center [483, 159] width 29 height 158
click at [331, 89] on div at bounding box center [319, 159] width 299 height 158
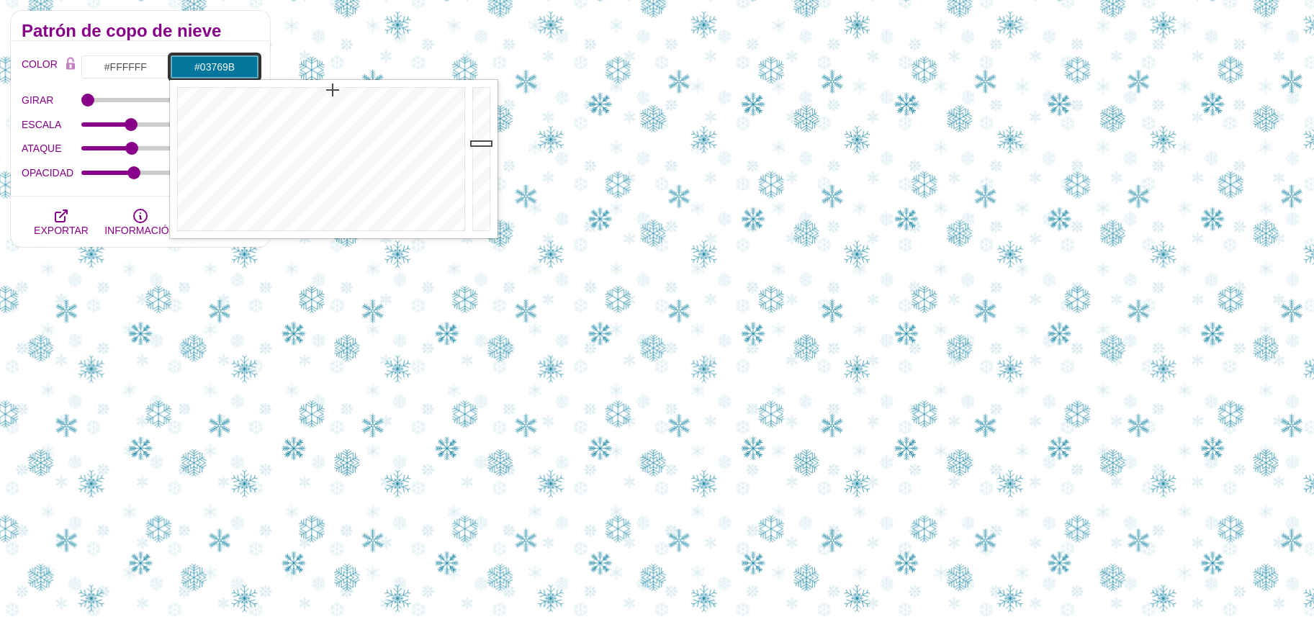
click at [333, 89] on div at bounding box center [319, 159] width 299 height 158
type input "#03849B"
click at [328, 89] on div at bounding box center [319, 159] width 299 height 158
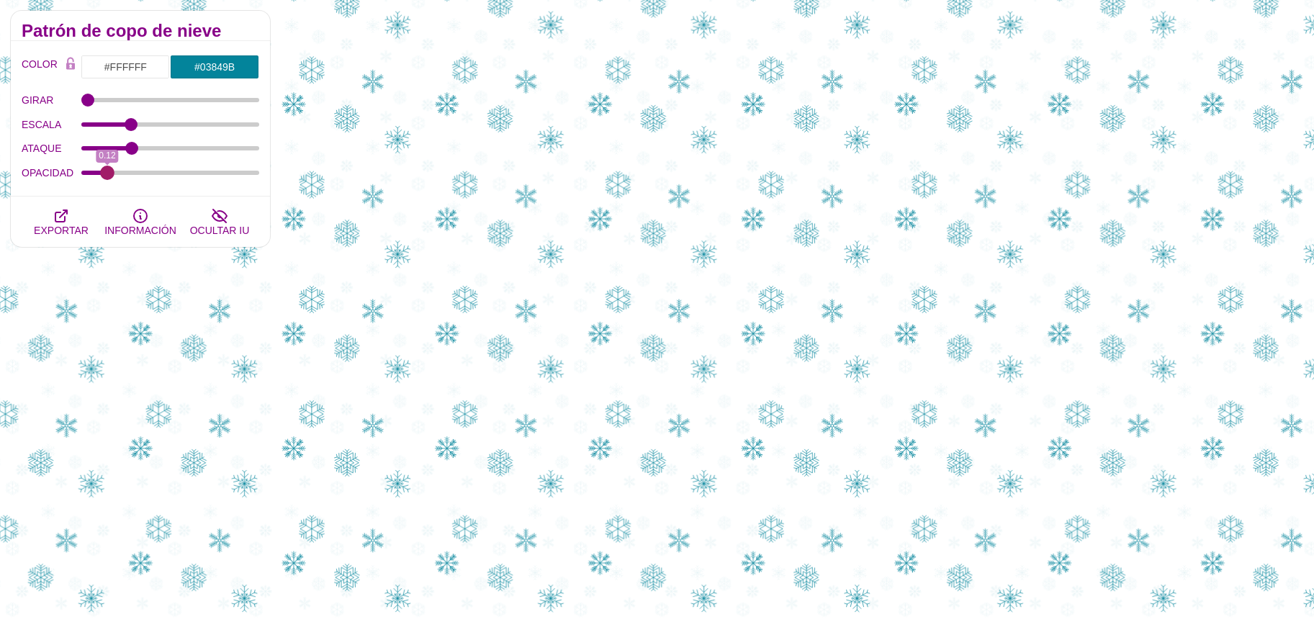
drag, startPoint x: 133, startPoint y: 173, endPoint x: 108, endPoint y: 169, distance: 25.5
click at [108, 170] on input "OPACIDAD" at bounding box center [170, 173] width 179 height 6
type input "0.15"
click at [112, 170] on input "OPACIDAD" at bounding box center [170, 173] width 179 height 6
